Goal: Information Seeking & Learning: Learn about a topic

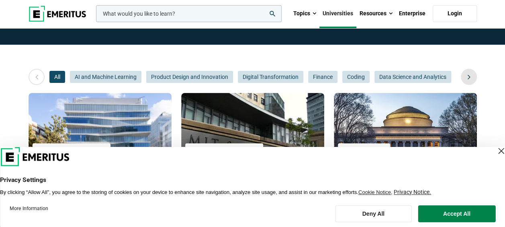
click at [465, 74] on icon at bounding box center [469, 77] width 14 height 14
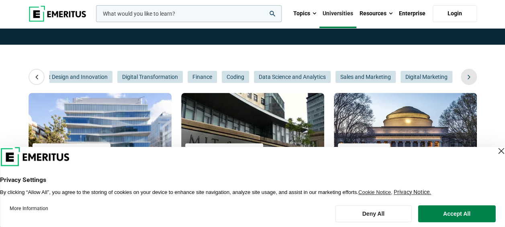
click at [465, 74] on icon at bounding box center [469, 77] width 14 height 14
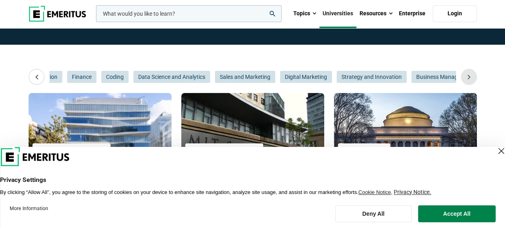
click at [465, 74] on icon at bounding box center [469, 77] width 14 height 14
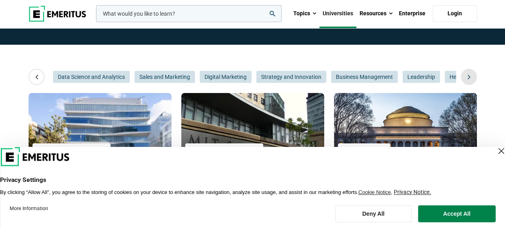
scroll to position [0, 362]
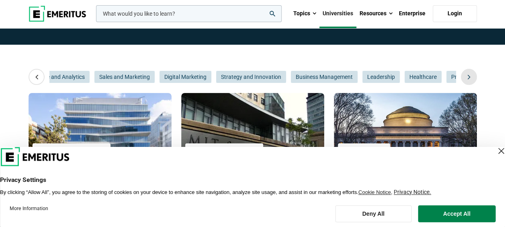
click at [465, 74] on icon at bounding box center [469, 77] width 14 height 14
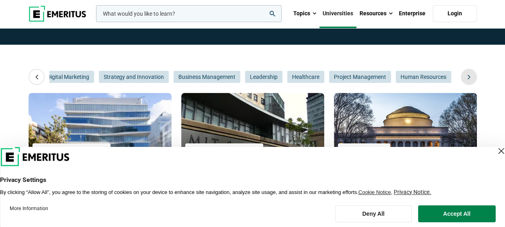
scroll to position [0, 482]
click at [467, 76] on icon at bounding box center [469, 77] width 14 height 14
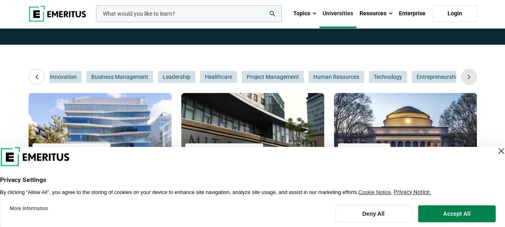
scroll to position [0, 603]
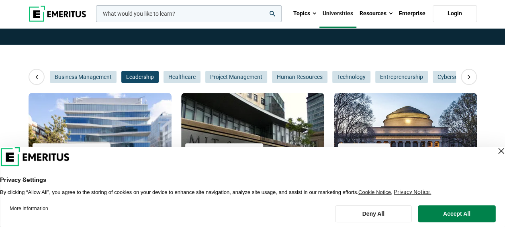
click at [145, 80] on span "Leadership" at bounding box center [139, 77] width 37 height 12
click at [496, 154] on div "Close Layer" at bounding box center [501, 150] width 11 height 11
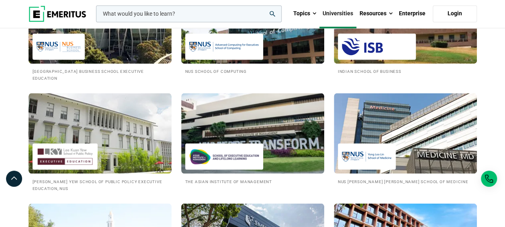
scroll to position [643, 0]
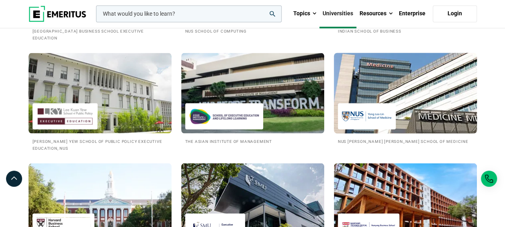
click at [371, 114] on img at bounding box center [367, 116] width 50 height 18
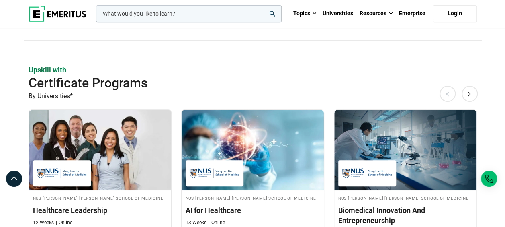
scroll to position [281, 0]
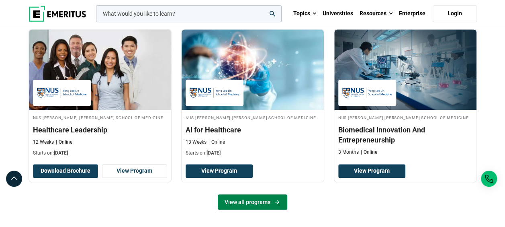
click at [265, 194] on link "View all programs" at bounding box center [253, 201] width 70 height 15
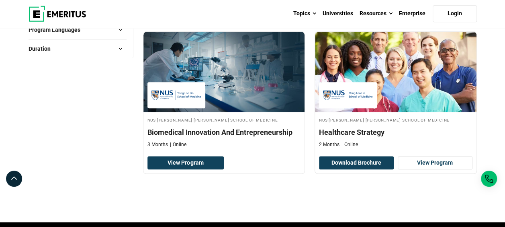
scroll to position [322, 0]
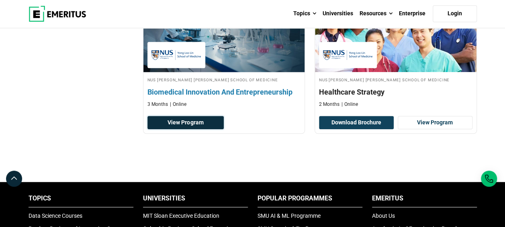
click at [204, 120] on link "View Program" at bounding box center [186, 123] width 77 height 14
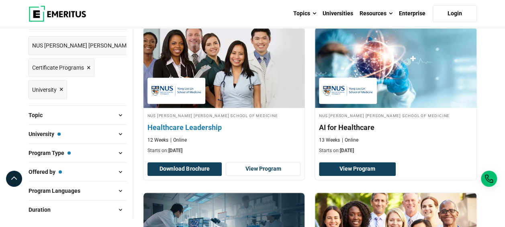
scroll to position [80, 0]
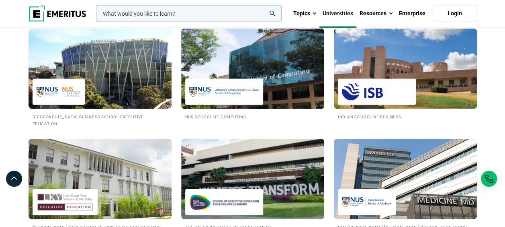
scroll to position [804, 0]
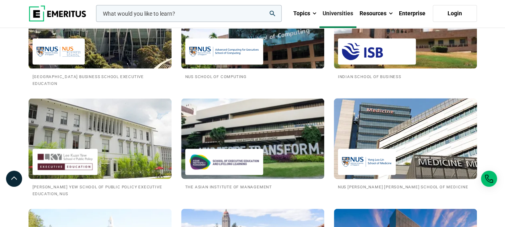
click at [399, 133] on img at bounding box center [406, 138] width 158 height 88
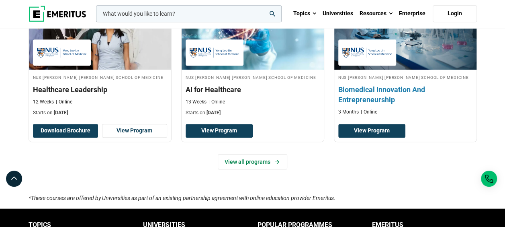
scroll to position [281, 0]
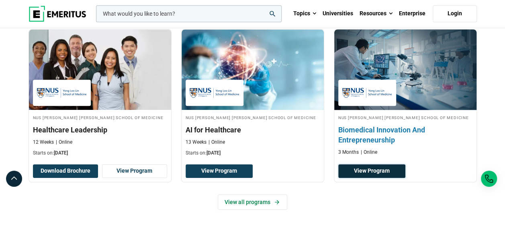
click at [385, 164] on link "View Program" at bounding box center [371, 171] width 67 height 14
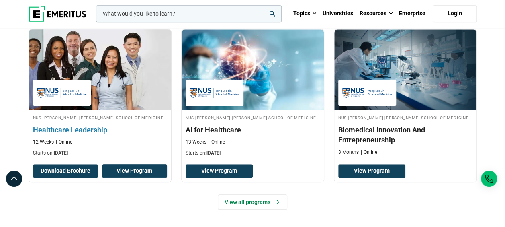
click at [143, 164] on link "View Program" at bounding box center [134, 171] width 65 height 14
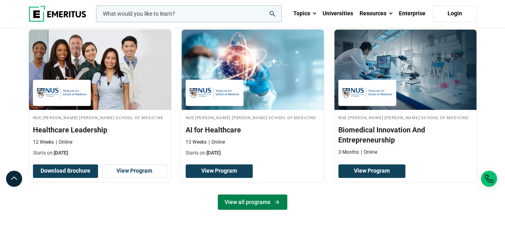
click at [246, 194] on link "View all programs" at bounding box center [253, 201] width 70 height 15
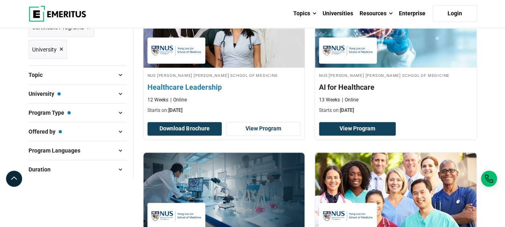
scroll to position [121, 0]
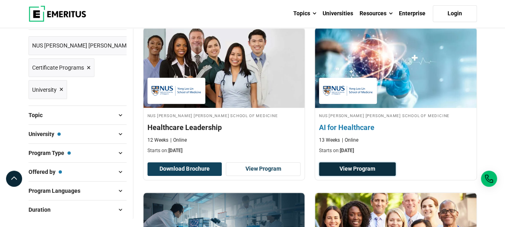
click at [361, 166] on link "View Program" at bounding box center [357, 169] width 77 height 14
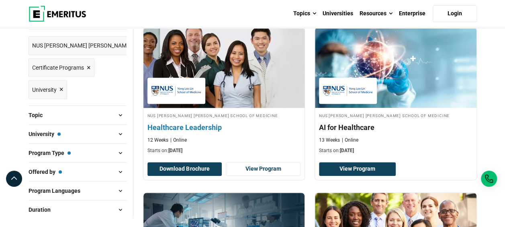
click at [170, 124] on h4 "Healthcare Leadership" at bounding box center [225, 127] width 154 height 10
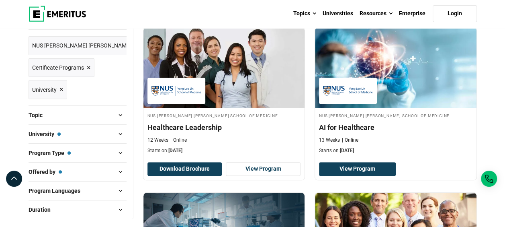
click at [119, 117] on span at bounding box center [121, 115] width 12 height 12
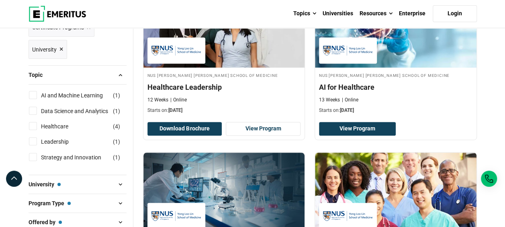
scroll to position [201, 0]
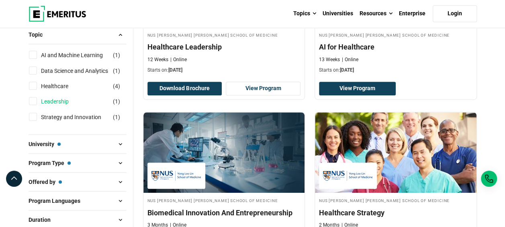
click at [62, 99] on link "Leadership" at bounding box center [63, 101] width 44 height 9
checkbox input "true"
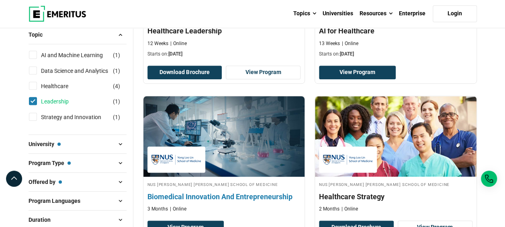
scroll to position [281, 0]
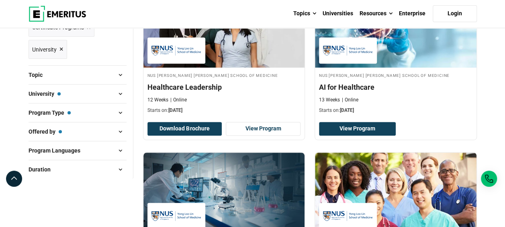
scroll to position [80, 0]
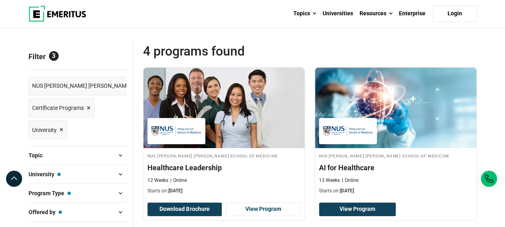
click at [117, 174] on span at bounding box center [121, 174] width 12 height 12
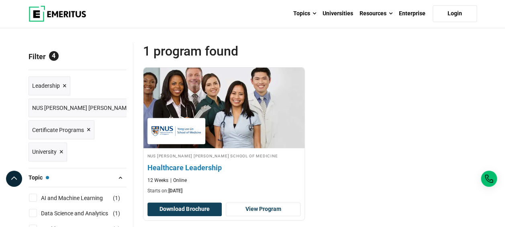
scroll to position [161, 0]
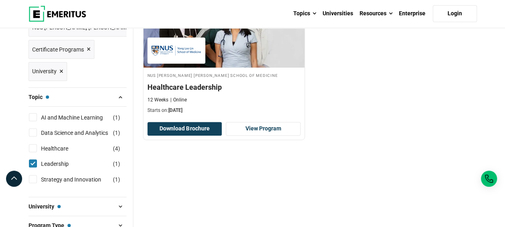
click at [31, 163] on input "Leadership ( 1 )" at bounding box center [33, 163] width 8 height 8
checkbox input "false"
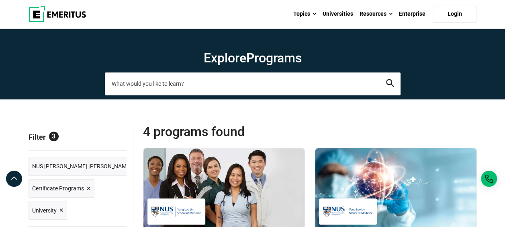
click at [202, 82] on input "search-page" at bounding box center [253, 83] width 296 height 23
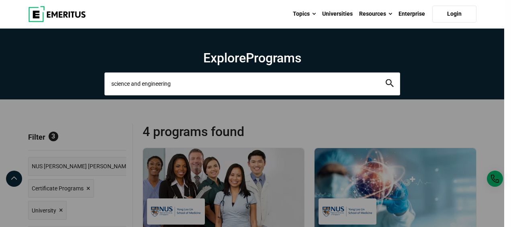
type input "science and engineering"
click at [386, 79] on button "search" at bounding box center [390, 83] width 8 height 9
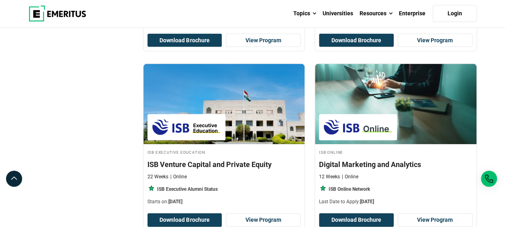
scroll to position [781, 0]
